Goal: Task Accomplishment & Management: Manage account settings

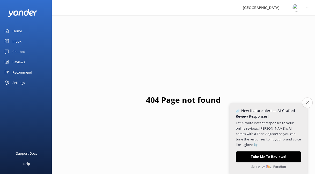
click at [306, 103] on icon "Close survey" at bounding box center [306, 102] width 3 height 3
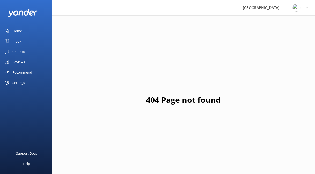
click at [19, 31] on div "Home" at bounding box center [17, 31] width 10 height 10
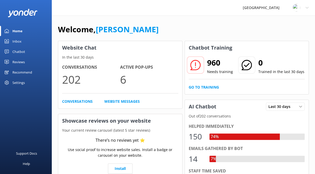
click at [19, 51] on div "Chatbot" at bounding box center [18, 52] width 13 height 10
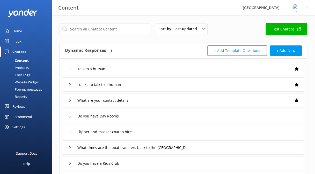
click at [35, 89] on div "Pop-up messages" at bounding box center [22, 89] width 39 height 7
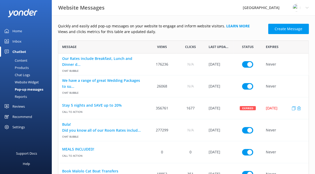
scroll to position [43, 0]
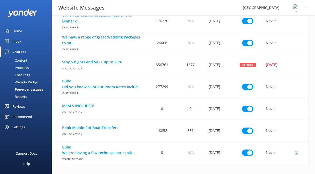
click at [245, 153] on input "row" at bounding box center [247, 153] width 11 height 6
checkbox input "false"
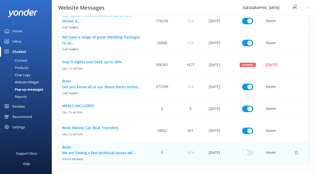
scroll to position [0, 0]
